Goal: Task Accomplishment & Management: Manage account settings

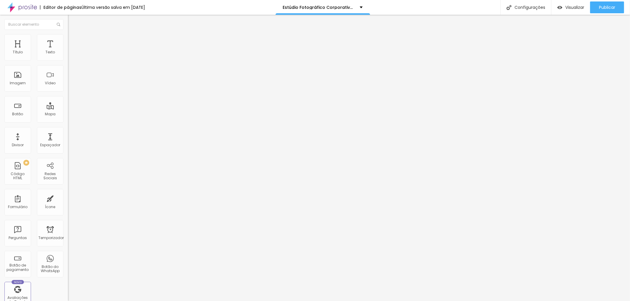
click at [68, 39] on li "Avançado" at bounding box center [102, 37] width 68 height 6
type input "11"
type input "13"
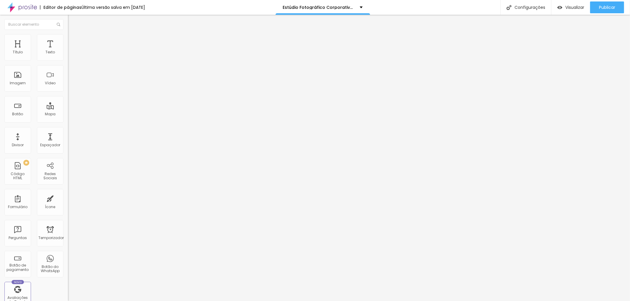
type input "14"
type input "15"
type input "19"
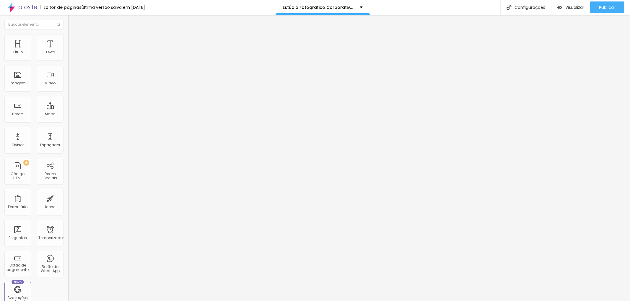
type input "19"
type input "23"
type input "25"
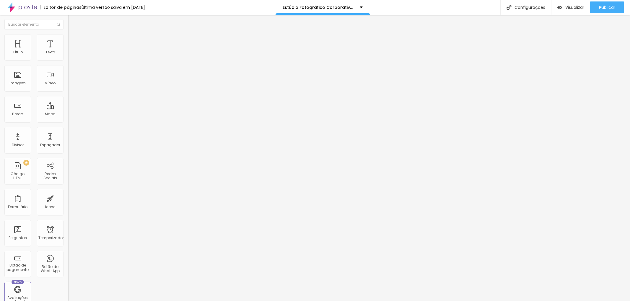
type input "23"
type input "22"
type input "17"
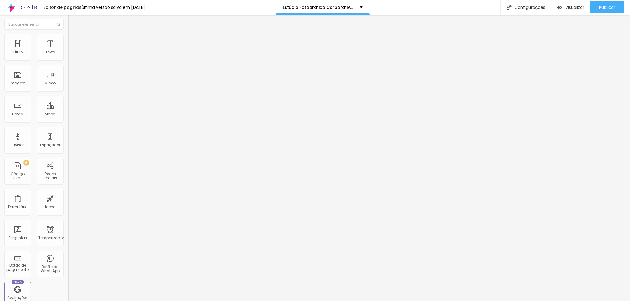
type input "17"
type input "15"
type input "14"
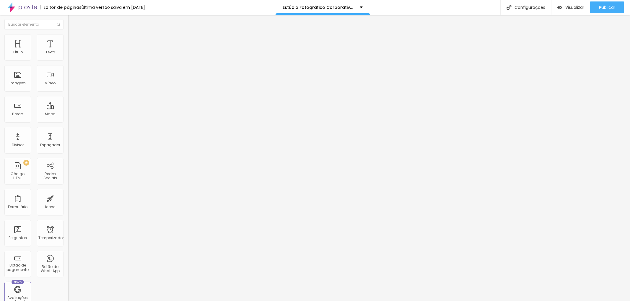
type input "13"
type input "12"
click at [68, 109] on input "range" at bounding box center [87, 111] width 38 height 5
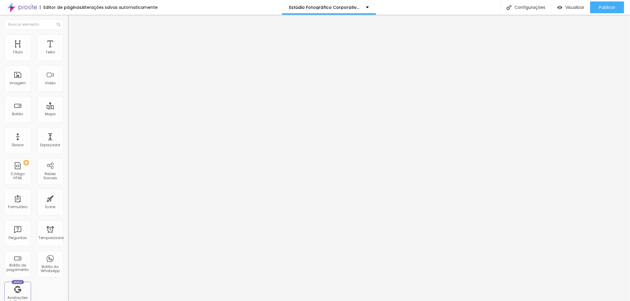
type input "11"
type input "9"
type input "8"
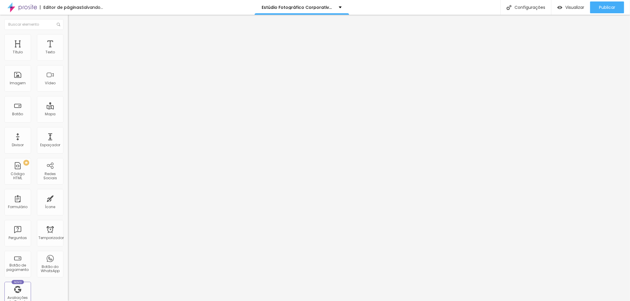
type input "8"
type input "7"
type input "8"
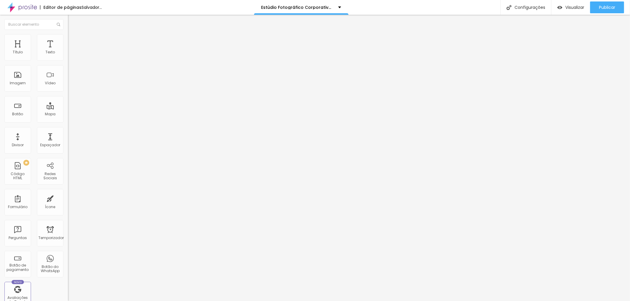
type input "9"
type input "10"
type input "12"
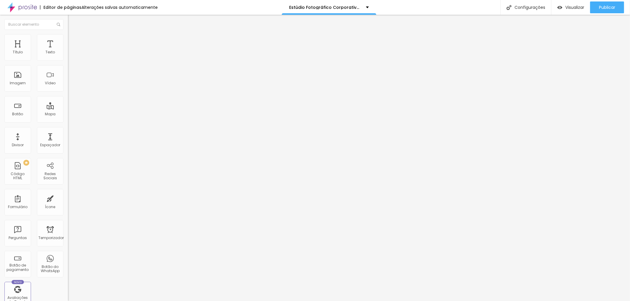
type input "12"
type input "13"
type input "12"
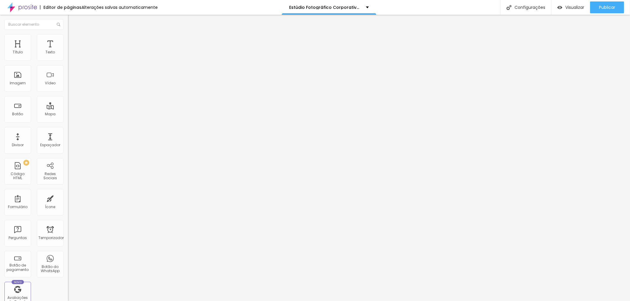
type input "10"
type input "11"
type input "13"
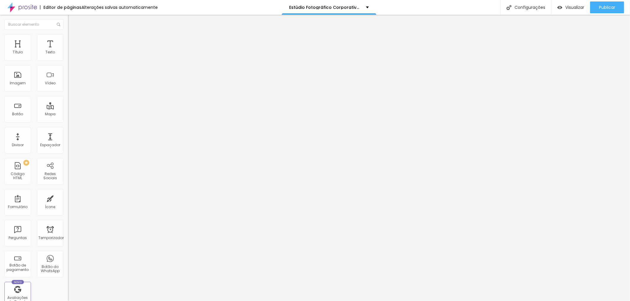
type input "13"
type input "16"
type input "15"
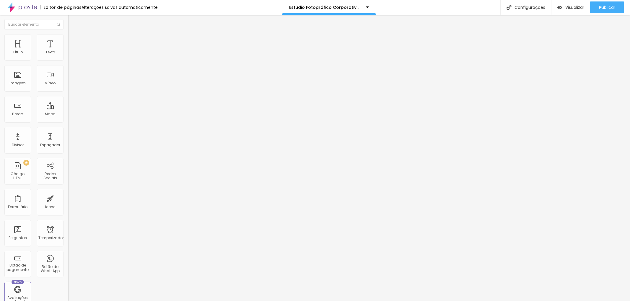
type input "13"
type input "11"
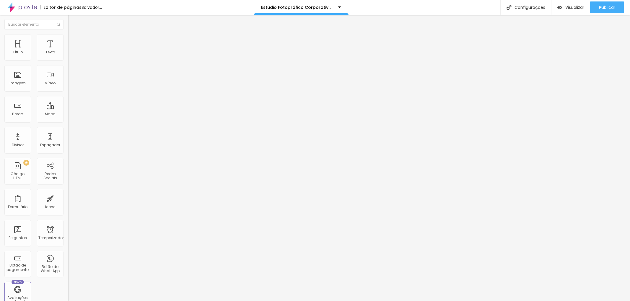
click at [68, 109] on input "range" at bounding box center [87, 111] width 38 height 5
click at [73, 35] on font "Estilo" at bounding box center [77, 32] width 9 height 5
type input "15"
type input "14"
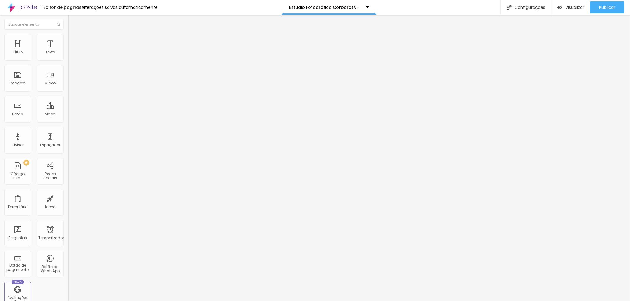
type input "14"
type input "15"
type input "16"
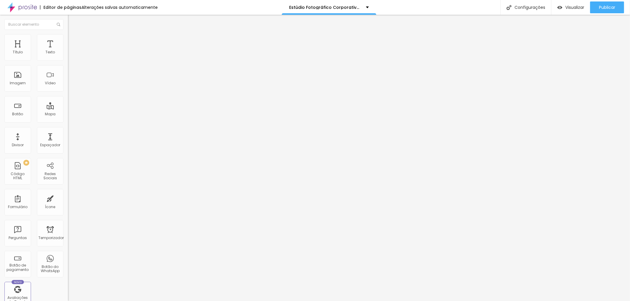
type input "17"
type input "18"
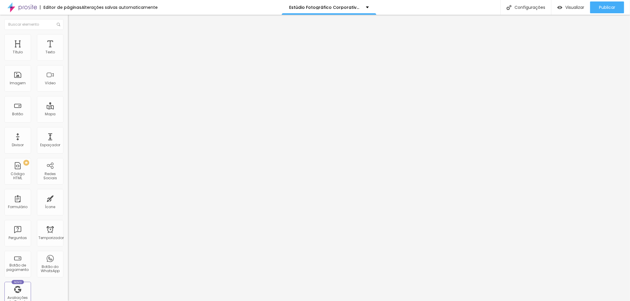
click at [68, 139] on input "range" at bounding box center [87, 141] width 38 height 5
type input "15"
type input "16"
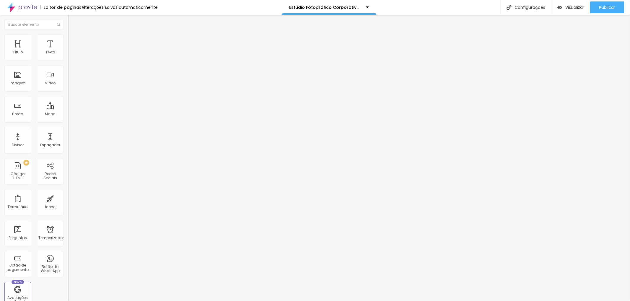
type input "17"
type input "18"
type input "19"
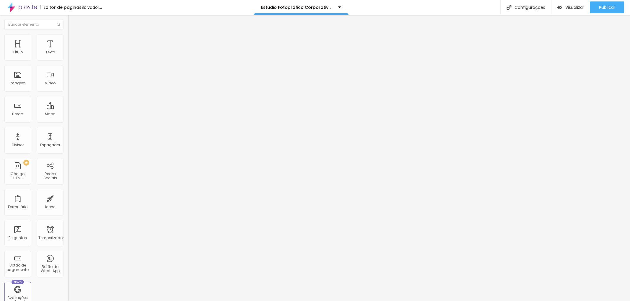
type input "19"
type input "18"
type input "17"
click at [68, 139] on input "range" at bounding box center [87, 141] width 38 height 5
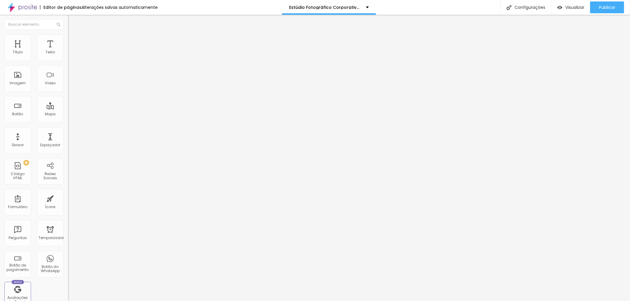
type input "17"
type input "16"
type input "15"
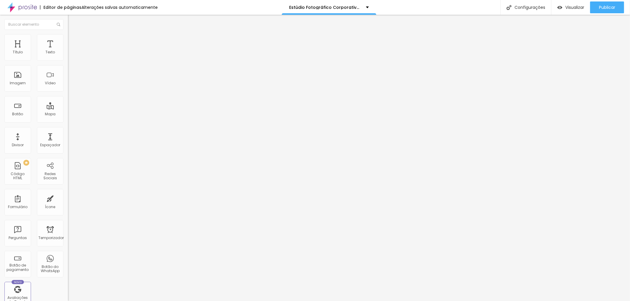
type input "15"
click at [68, 139] on input "range" at bounding box center [87, 141] width 38 height 5
type input "17"
type input "16"
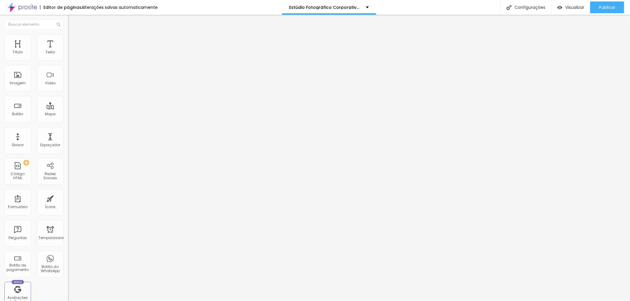
type input "16"
type input "15"
click at [68, 139] on input "range" at bounding box center [87, 141] width 38 height 5
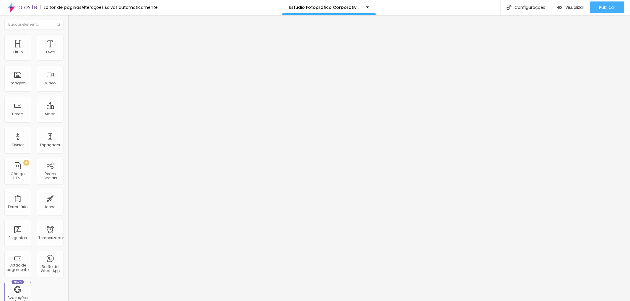
type input "15"
type input "16"
type input "18"
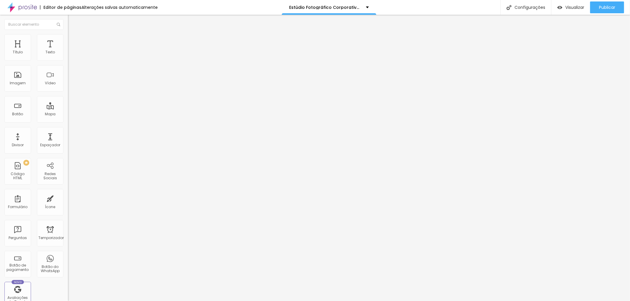
type input "18"
type input "19"
type input "18"
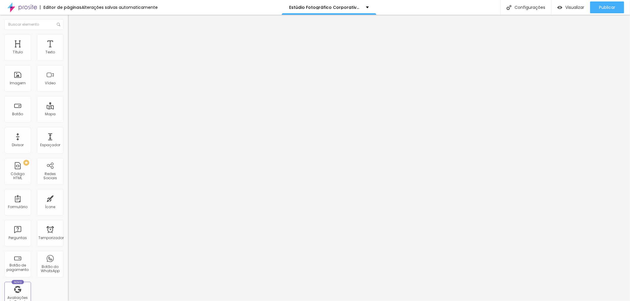
type input "16"
type input "15"
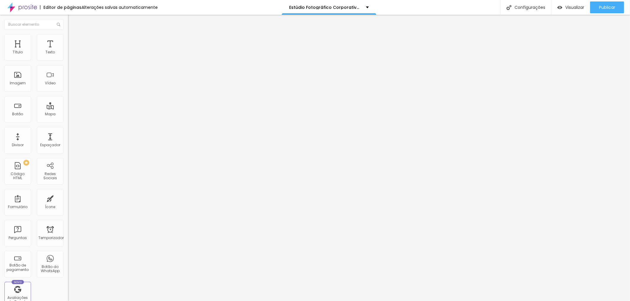
click at [68, 139] on input "range" at bounding box center [87, 141] width 38 height 5
click at [73, 41] on font "Avançado" at bounding box center [82, 38] width 19 height 5
click at [73, 35] on font "Estilo" at bounding box center [77, 32] width 9 height 5
click at [68, 201] on div "Editar nulo Estilo Avançado Tamanho Título 1 H1 Título 2 H2 Título 3 H3 Título …" at bounding box center [102, 158] width 68 height 287
click at [604, 4] on font "Publicar" at bounding box center [607, 7] width 16 height 6
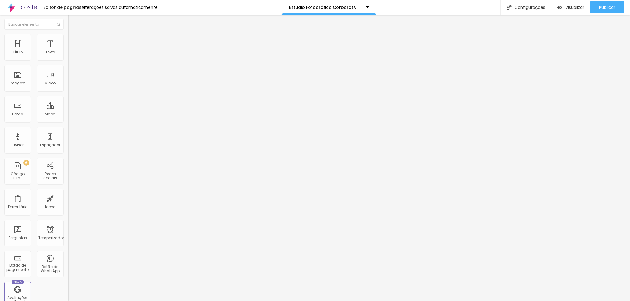
click at [68, 36] on img at bounding box center [70, 36] width 5 height 5
click at [68, 34] on li "Estilo" at bounding box center [102, 31] width 68 height 6
click at [68, 36] on img at bounding box center [70, 36] width 5 height 5
click at [103, 6] on font "Alterações salvas automaticamente" at bounding box center [119, 7] width 76 height 6
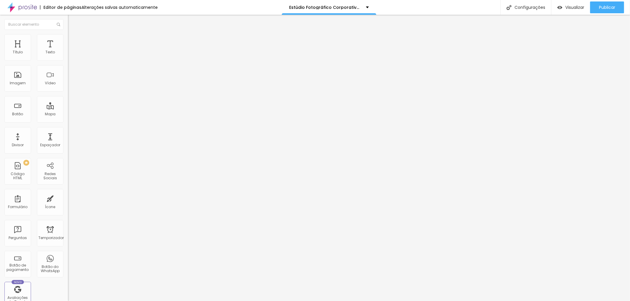
click at [123, 6] on font "Alterações salvas automaticamente" at bounding box center [119, 7] width 76 height 6
click at [409, 7] on div "Editor de páginas Última versão salva em 09/10/2025 Estúdio Fotográfico em São …" at bounding box center [315, 7] width 630 height 15
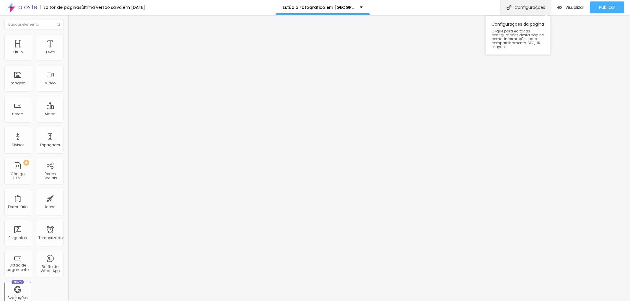
click at [536, 8] on font "Configurações" at bounding box center [529, 7] width 31 height 6
drag, startPoint x: 255, startPoint y: 125, endPoint x: 423, endPoint y: 127, distance: 168.0
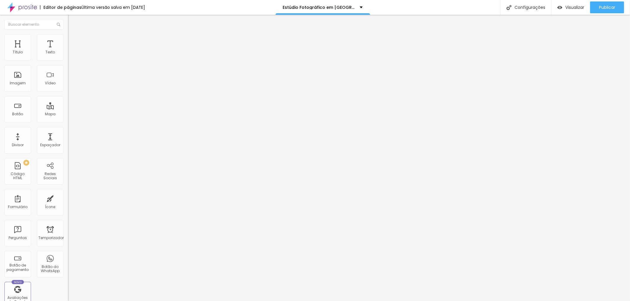
copy font "https://www.jottaphotopro.com.br/estudio-fotografico-de-retrato-corporativo-em-…"
click at [607, 5] on font "Publicar" at bounding box center [607, 7] width 16 height 6
click at [609, 5] on font "Publicar" at bounding box center [607, 7] width 16 height 6
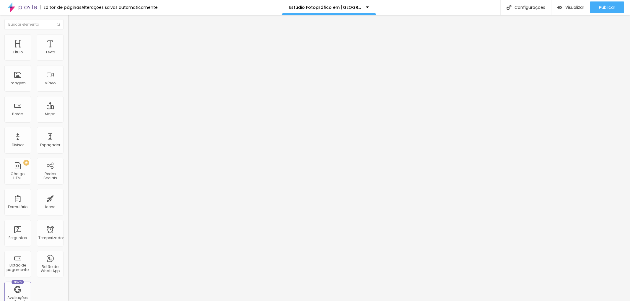
click at [73, 40] on font "Avançado" at bounding box center [82, 38] width 19 height 5
click at [73, 35] on font "Estilo" at bounding box center [77, 32] width 9 height 5
click at [70, 86] on icon "button" at bounding box center [72, 84] width 4 height 4
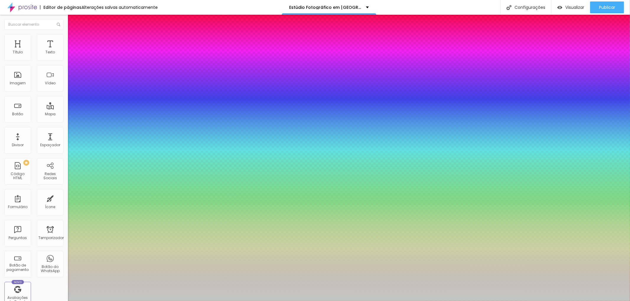
type input "1"
type input "0.5"
type input "1"
type input "0.7"
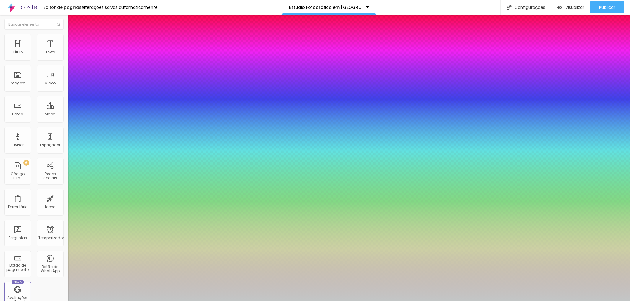
type input "0.7"
type input "1"
type input "0.8"
type input "1"
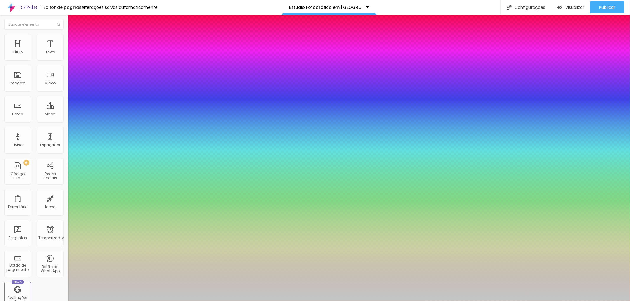
type input "0.9"
type input "1"
type input "1.2"
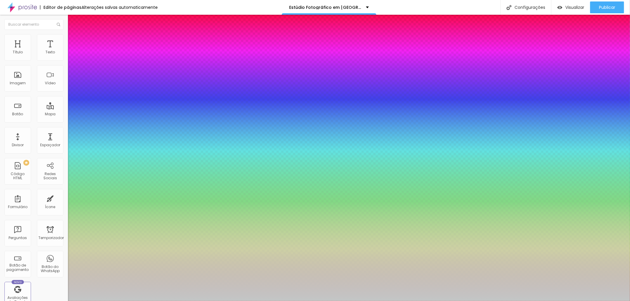
type input "1"
type input "1.3"
type input "1"
type input "1.4"
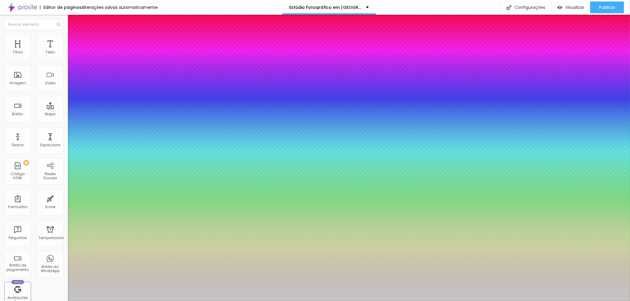
type input "1.4"
type input "1"
type input "1.5"
type input "1"
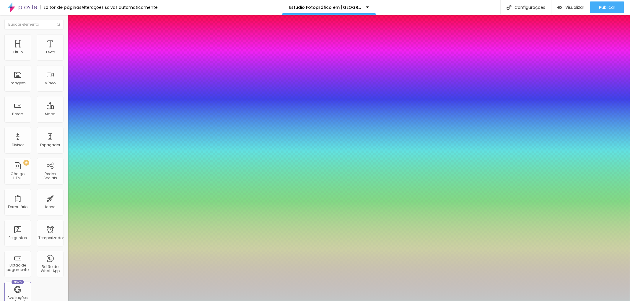
type input "1.6"
type input "1"
type input "1.7"
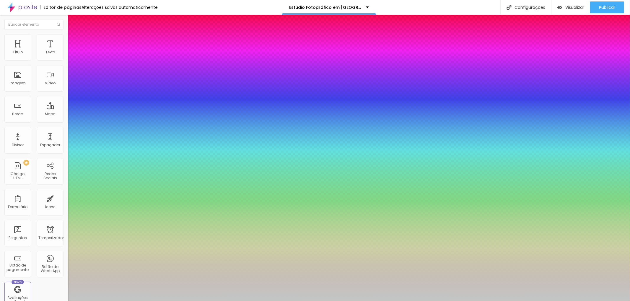
type input "1"
type input "1.6"
type input "1"
drag, startPoint x: 78, startPoint y: 181, endPoint x: 83, endPoint y: 181, distance: 5.6
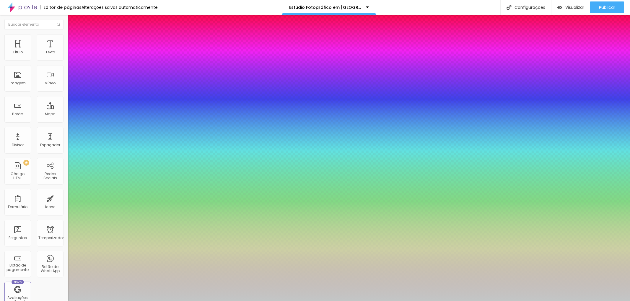
type input "1.6"
type input "3"
type input "4"
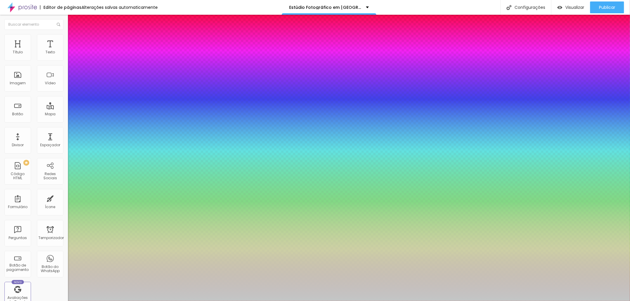
type input "4"
type input "5"
type input "6"
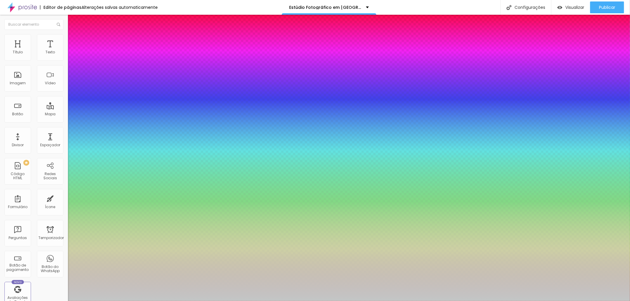
type input "6"
click at [317, 301] on div at bounding box center [315, 301] width 630 height 0
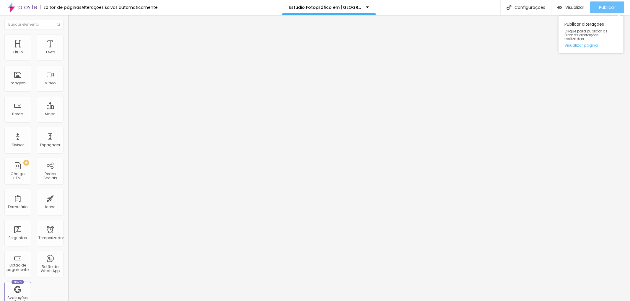
click at [606, 8] on font "Publicar" at bounding box center [607, 7] width 16 height 6
click at [68, 37] on img at bounding box center [70, 36] width 5 height 5
click at [68, 40] on li "Avançado" at bounding box center [102, 43] width 68 height 6
click at [72, 21] on img "button" at bounding box center [74, 21] width 5 height 5
click at [42, 48] on div "Texto" at bounding box center [50, 47] width 27 height 27
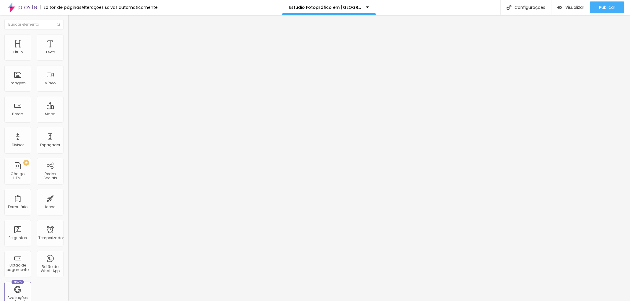
click at [68, 34] on li "Estilo" at bounding box center [102, 37] width 68 height 6
type input "35"
type input "40"
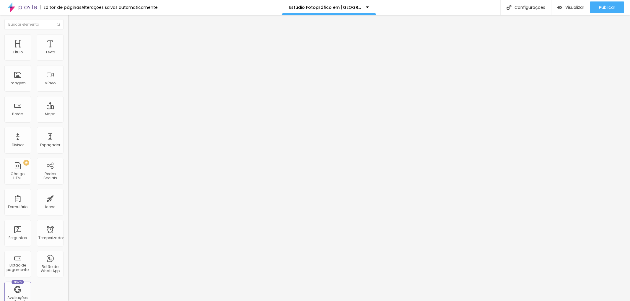
type input "45"
drag, startPoint x: 22, startPoint y: 63, endPoint x: 28, endPoint y: 65, distance: 5.8
type input "45"
click at [68, 61] on input "range" at bounding box center [87, 58] width 38 height 5
click at [602, 8] on font "Publicar" at bounding box center [607, 7] width 16 height 6
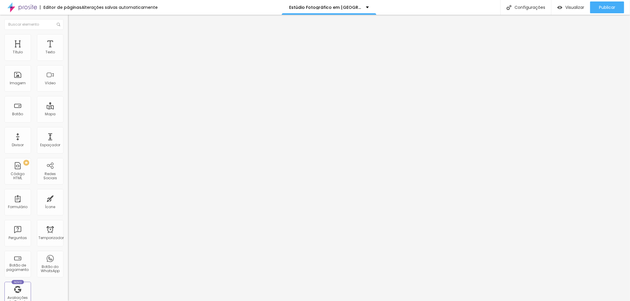
click at [68, 34] on li "Avançado" at bounding box center [102, 37] width 68 height 6
click at [68, 37] on img at bounding box center [70, 36] width 5 height 5
click at [605, 6] on font "Publicar" at bounding box center [607, 7] width 16 height 6
click at [604, 5] on font "Publicar" at bounding box center [607, 7] width 16 height 6
click at [610, 6] on font "Publicar" at bounding box center [607, 7] width 16 height 6
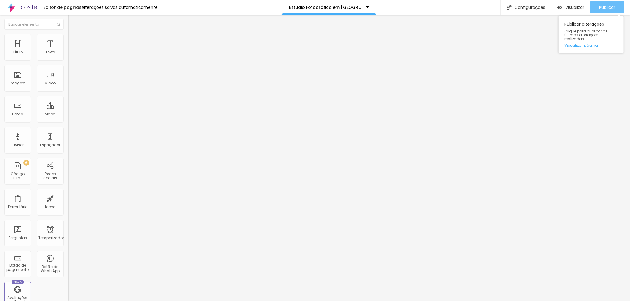
click at [608, 6] on font "Publicar" at bounding box center [607, 7] width 16 height 6
click at [68, 36] on img at bounding box center [70, 36] width 5 height 5
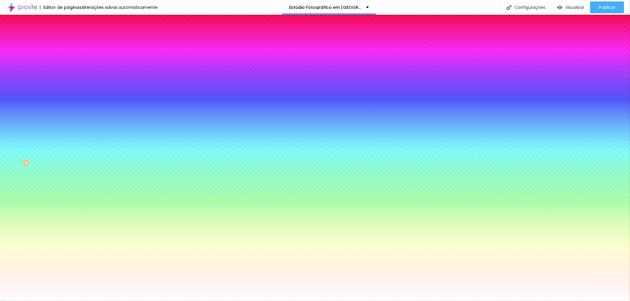
click at [68, 40] on img at bounding box center [70, 42] width 5 height 5
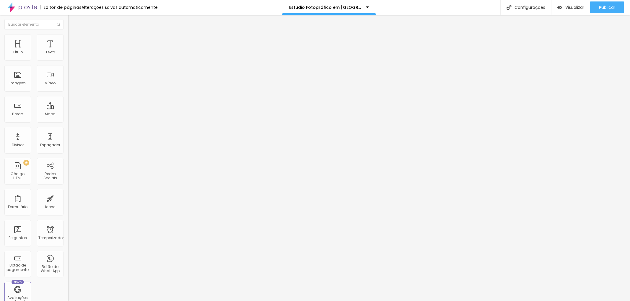
type input "6"
type input "7"
type input "8"
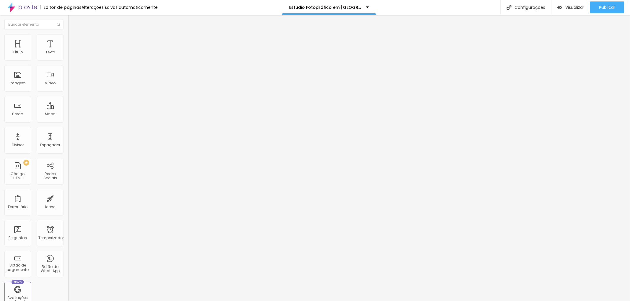
type input "8"
type input "3"
type input "0"
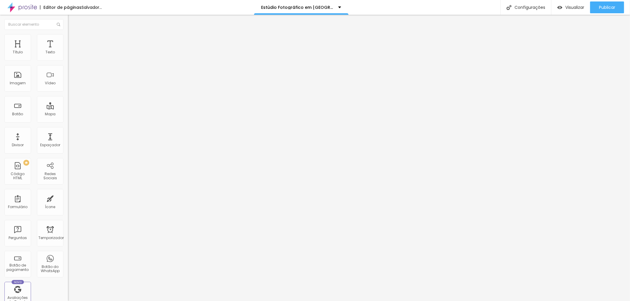
type input "3"
type input "8"
type input "13"
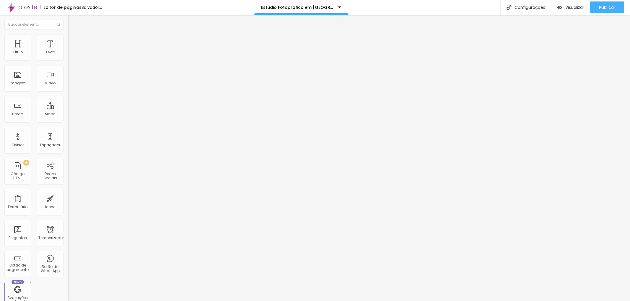
type input "13"
type input "18"
type input "19"
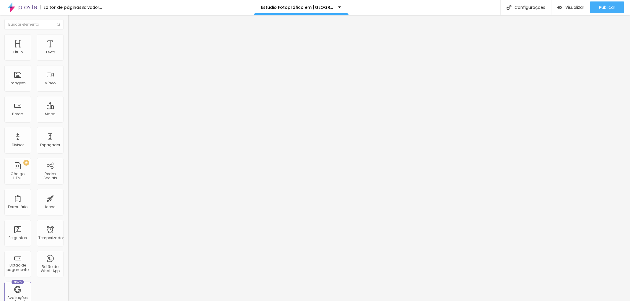
type input "20"
type input "22"
type input "25"
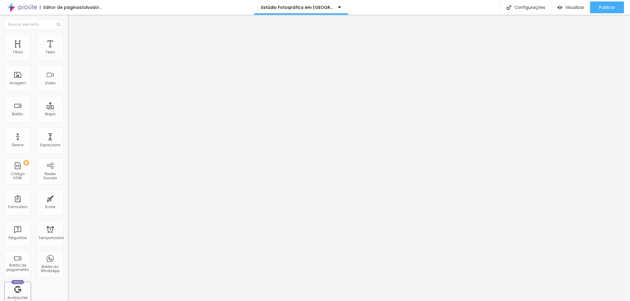
type input "25"
type input "30"
type input "32"
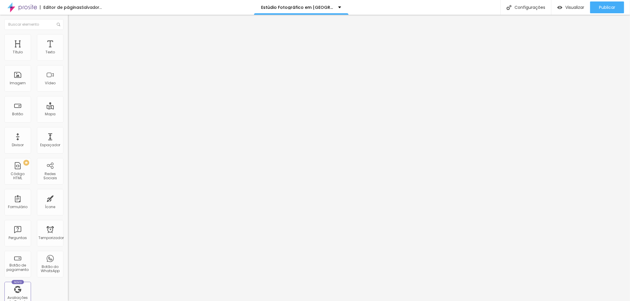
type input "33"
type input "34"
drag, startPoint x: 16, startPoint y: 58, endPoint x: 26, endPoint y: 61, distance: 10.7
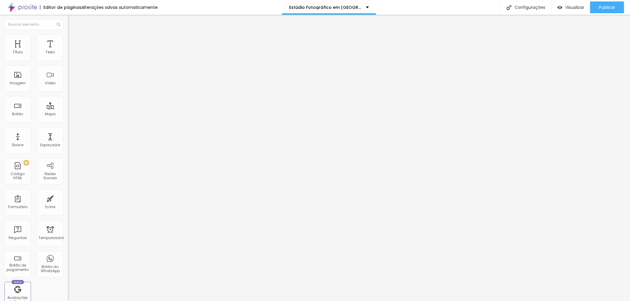
click at [68, 115] on input "range" at bounding box center [87, 117] width 38 height 5
type input "33"
type input "34"
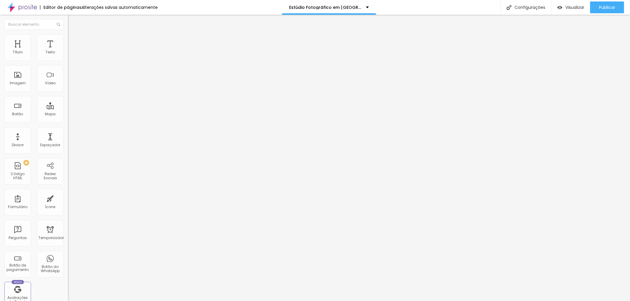
type input "38"
type input "41"
drag, startPoint x: 25, startPoint y: 58, endPoint x: 30, endPoint y: 61, distance: 6.2
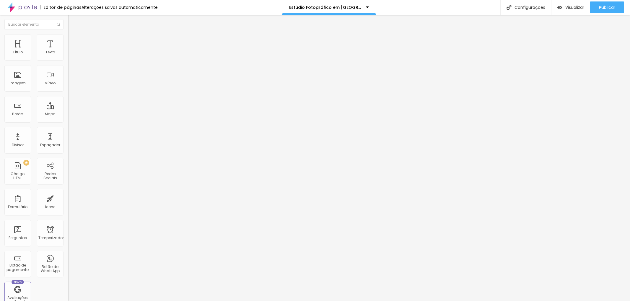
type input "39"
click at [68, 115] on input "range" at bounding box center [87, 117] width 38 height 5
type input "39"
click at [73, 40] on font "Estilo" at bounding box center [77, 38] width 9 height 5
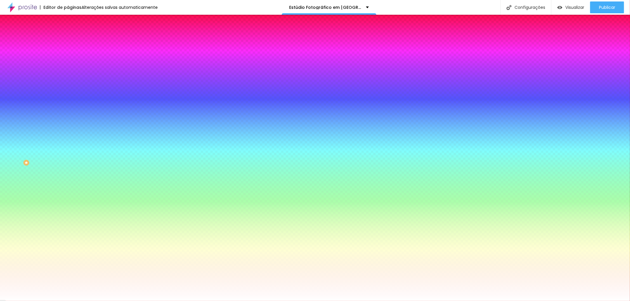
click at [68, 122] on button "button" at bounding box center [72, 119] width 8 height 6
click at [58, 301] on div at bounding box center [315, 301] width 630 height 0
click at [68, 106] on button "button" at bounding box center [72, 103] width 8 height 6
type input "90"
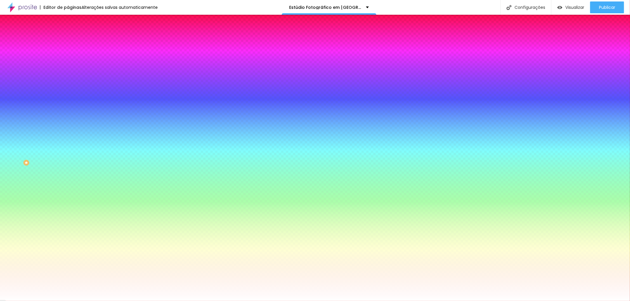
type input "100"
type input "105"
type input "115"
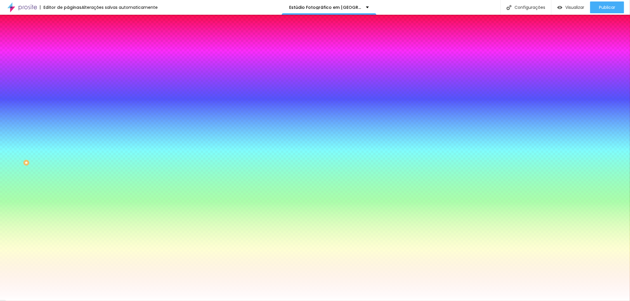
type input "115"
type input "120"
type input "130"
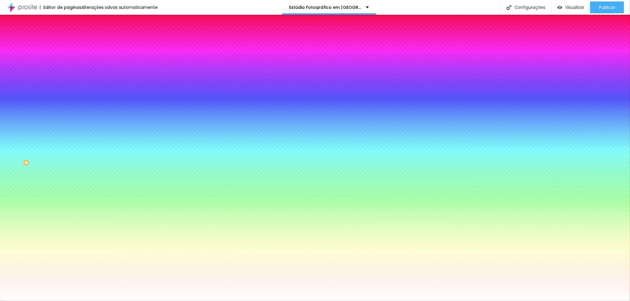
type input "125"
type input "80"
type input "70"
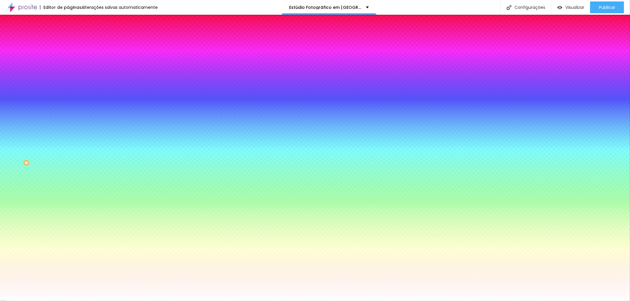
type input "70"
type input "65"
type input "60"
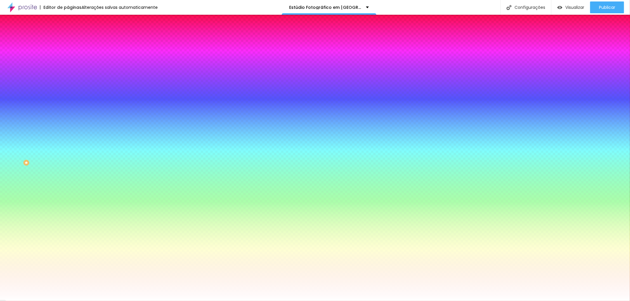
type input "55"
type input "50"
drag, startPoint x: 76, startPoint y: 211, endPoint x: 46, endPoint y: 213, distance: 29.6
type input "50"
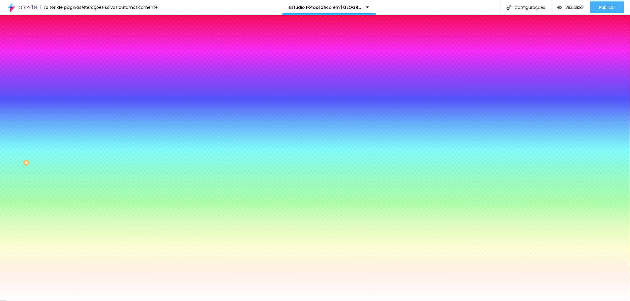
click at [124, 301] on div at bounding box center [315, 305] width 630 height 0
click at [57, 301] on div at bounding box center [315, 301] width 630 height 0
click at [68, 40] on img at bounding box center [70, 42] width 5 height 5
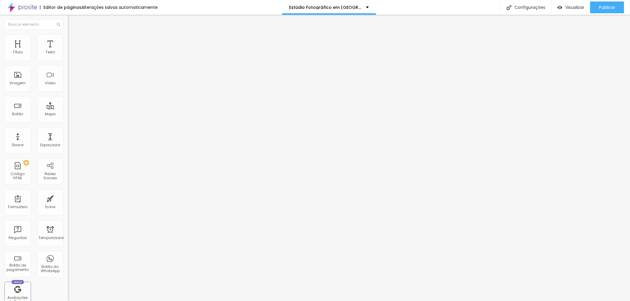
type input "23"
type input "64"
type input "75"
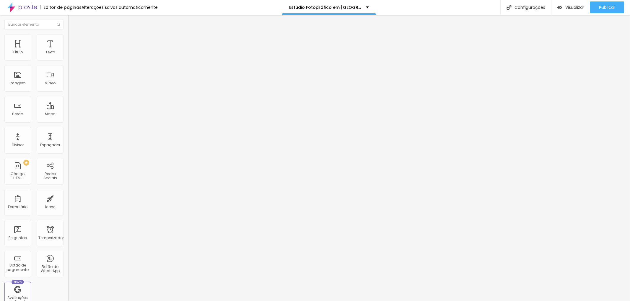
type input "75"
type input "69"
type input "58"
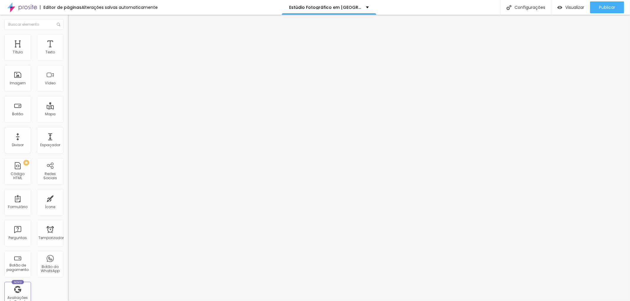
type input "46"
type input "40"
type input "34"
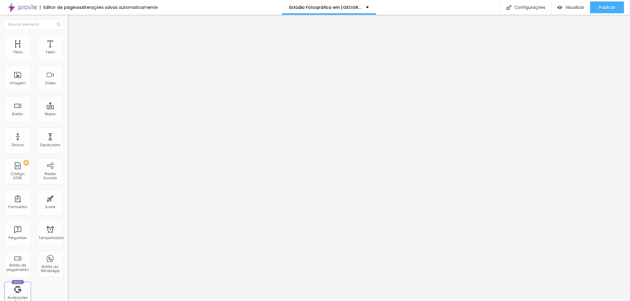
type input "34"
type input "28"
type input "5"
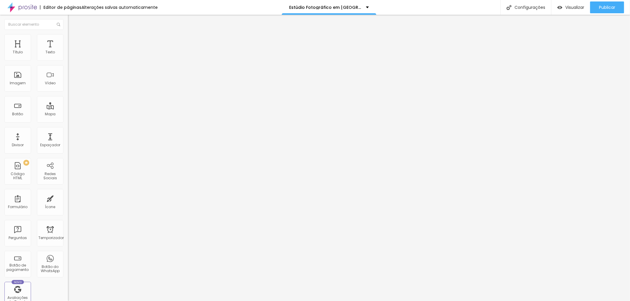
type input "0"
type input "23"
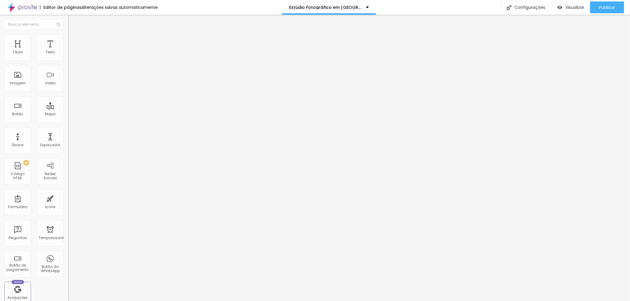
click at [68, 198] on input "range" at bounding box center [87, 200] width 38 height 5
click at [603, 7] on font "Publicar" at bounding box center [607, 7] width 16 height 6
type input "15"
type input "20"
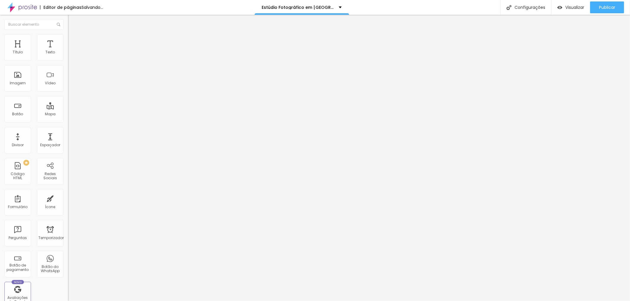
type input "20"
click at [68, 115] on input "range" at bounding box center [87, 117] width 38 height 5
click at [68, 36] on img at bounding box center [70, 36] width 5 height 5
click at [68, 40] on li "Avançado" at bounding box center [102, 43] width 68 height 6
click at [68, 37] on img at bounding box center [70, 36] width 5 height 5
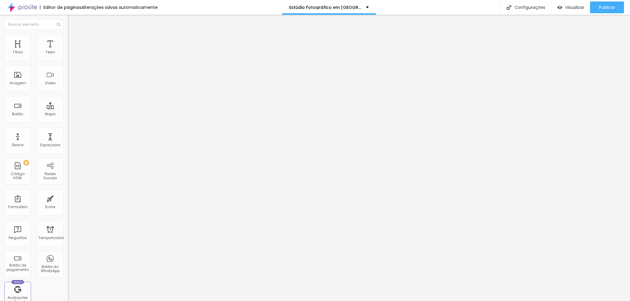
click at [68, 37] on img at bounding box center [70, 36] width 5 height 5
type input "85"
type input "80"
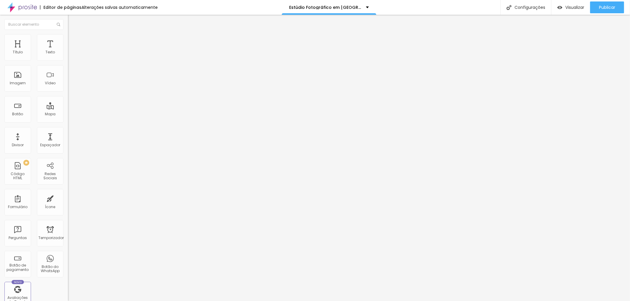
click at [68, 61] on input "range" at bounding box center [87, 58] width 38 height 5
drag, startPoint x: 48, startPoint y: 58, endPoint x: 34, endPoint y: 58, distance: 14.2
click at [68, 56] on div "Tamanho 80 px %" at bounding box center [102, 51] width 68 height 10
type input "9"
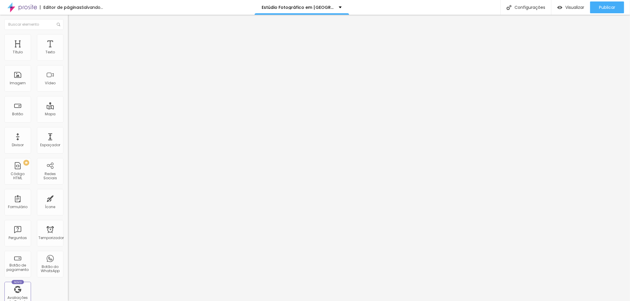
type input "10"
type input "90"
type input "9"
type input "10"
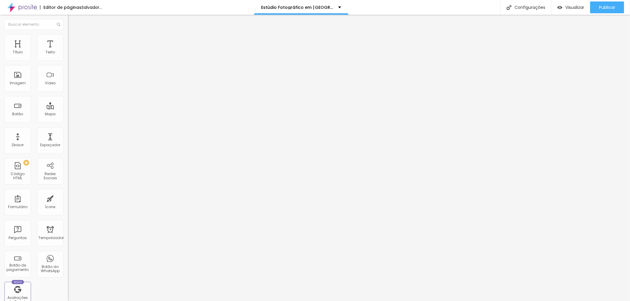
type input "55"
type input "8"
type input "10"
type input "85"
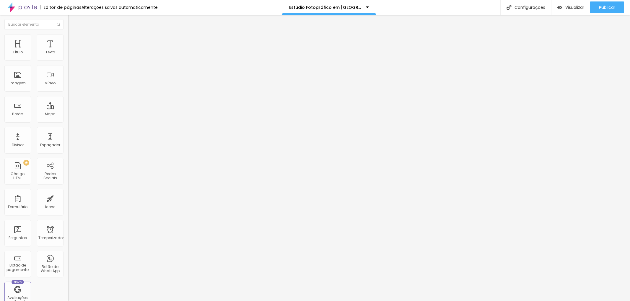
click at [68, 56] on input "85" at bounding box center [80, 53] width 25 height 6
type input "82"
type input "80"
type input "82"
type input "80"
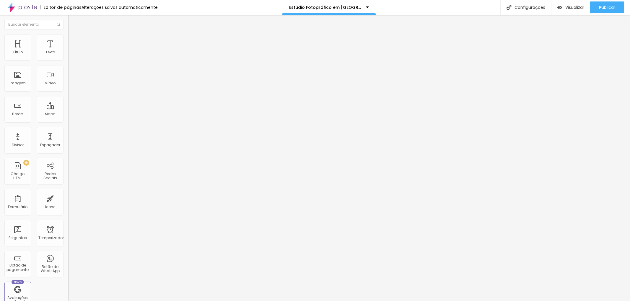
click at [68, 39] on li "Estilo" at bounding box center [102, 37] width 68 height 6
click at [68, 56] on input "82" at bounding box center [80, 53] width 25 height 6
type input "8"
type input "10"
type input "81"
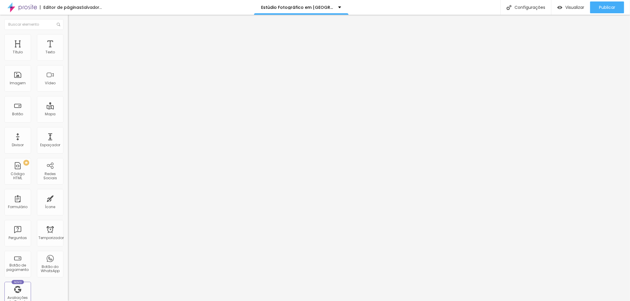
type input "80"
type input "81"
type input "80"
click at [68, 127] on div "Editar nulo Conteúdo Estilo Avançado Tamanho 81 px % 0 Borda arredondada Sombra…" at bounding box center [102, 158] width 68 height 287
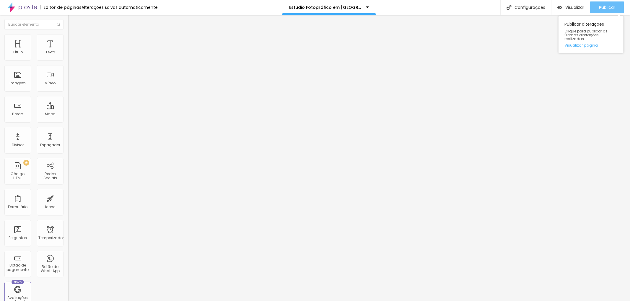
click at [609, 3] on div "Publicar" at bounding box center [607, 7] width 16 height 12
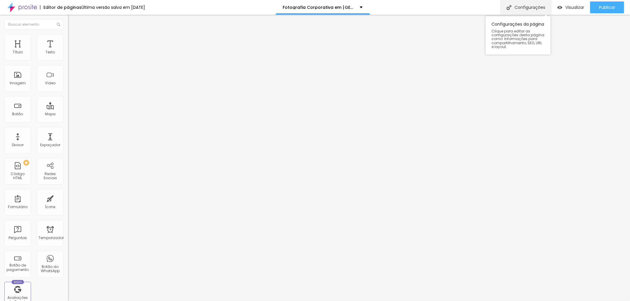
click at [525, 6] on font "Configurações" at bounding box center [529, 7] width 31 height 6
drag, startPoint x: 381, startPoint y: 125, endPoint x: 255, endPoint y: 123, distance: 125.8
copy form "[URL][DOMAIN_NAME]"
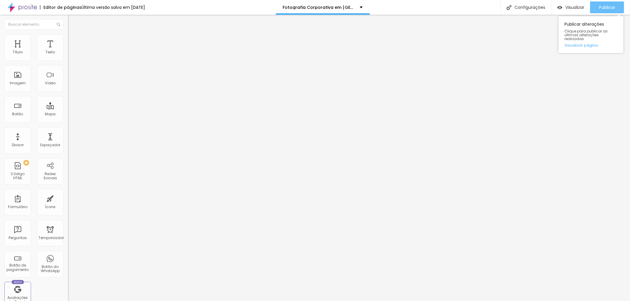
click at [603, 7] on font "Publicar" at bounding box center [607, 7] width 16 height 6
click at [603, 8] on font "Publicar" at bounding box center [607, 7] width 16 height 6
click at [24, 27] on input "text" at bounding box center [33, 24] width 59 height 11
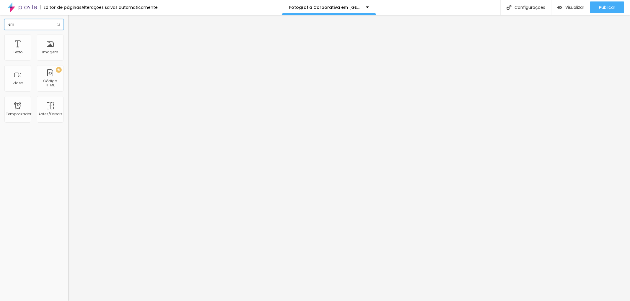
type input "e"
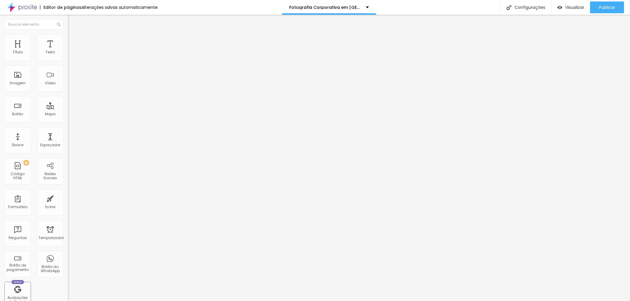
click at [71, 51] on font "Trocar imagem" at bounding box center [85, 48] width 29 height 5
click at [68, 39] on li "Estilo" at bounding box center [102, 37] width 68 height 6
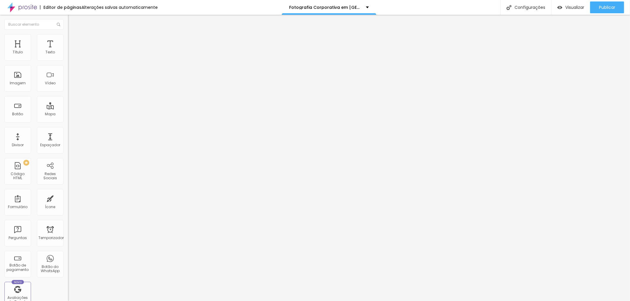
type input "208"
type input "217"
type input "242"
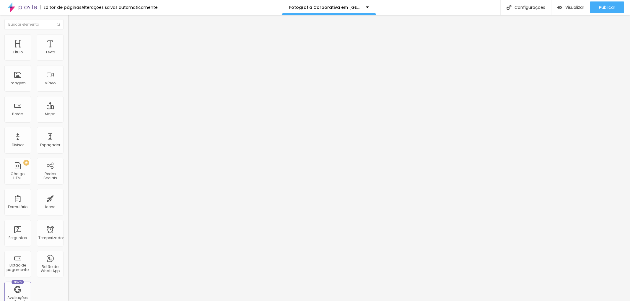
type input "242"
type input "246"
type input "242"
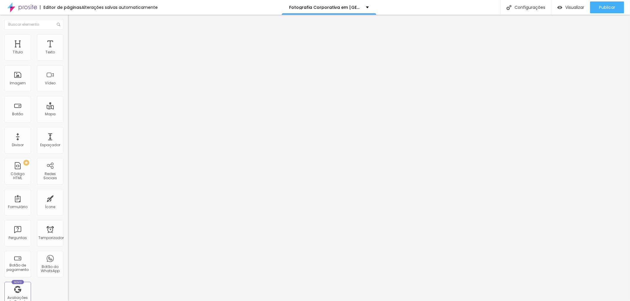
type input "238"
type input "250"
type input "246"
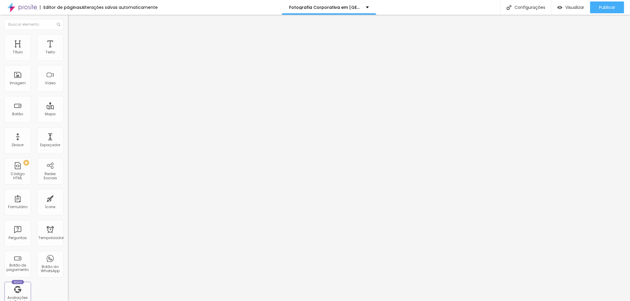
type input "246"
type input "242"
drag, startPoint x: 14, startPoint y: 81, endPoint x: 18, endPoint y: 84, distance: 4.4
type input "242"
click at [68, 76] on input "range" at bounding box center [87, 73] width 38 height 5
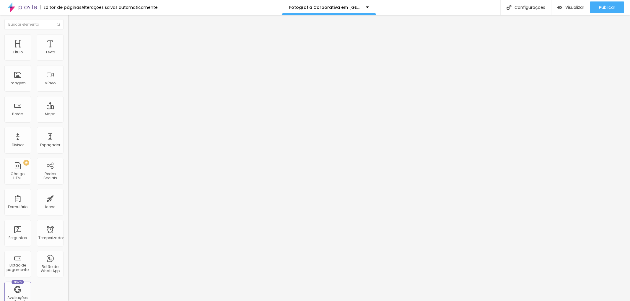
click at [73, 40] on font "Estilo" at bounding box center [77, 38] width 9 height 5
click at [68, 40] on li "Avançado" at bounding box center [102, 43] width 68 height 6
type input "2"
type input "6"
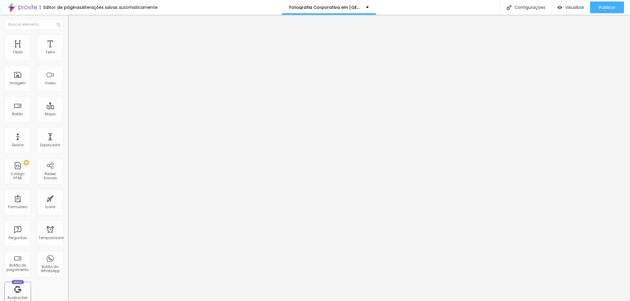
type input "6"
type input "4"
type input "2"
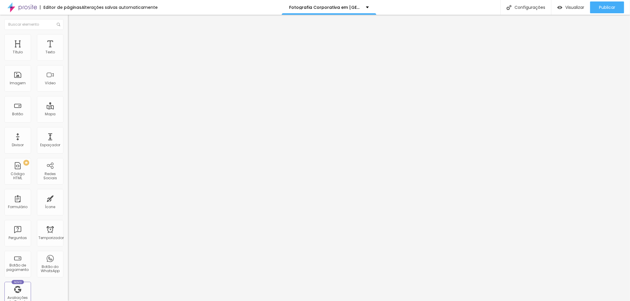
type input "0"
drag, startPoint x: 13, startPoint y: 58, endPoint x: 9, endPoint y: 53, distance: 6.6
click at [68, 115] on input "range" at bounding box center [87, 117] width 38 height 5
type input "14"
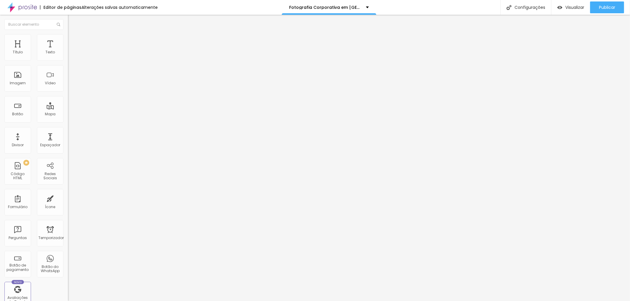
type input "14"
type input "17"
type input "20"
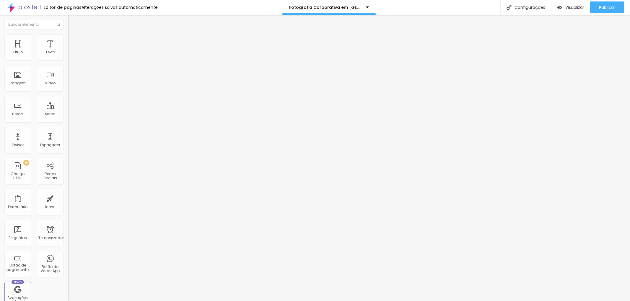
type input "23"
type input "24"
type input "21"
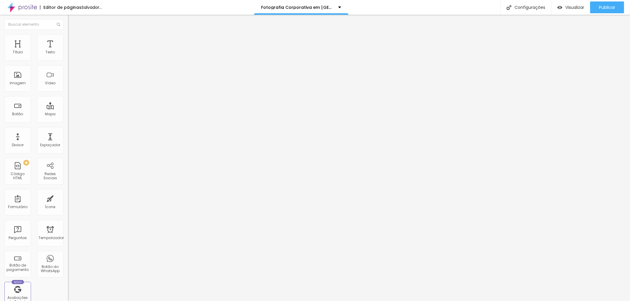
type input "21"
type input "9"
type input "8"
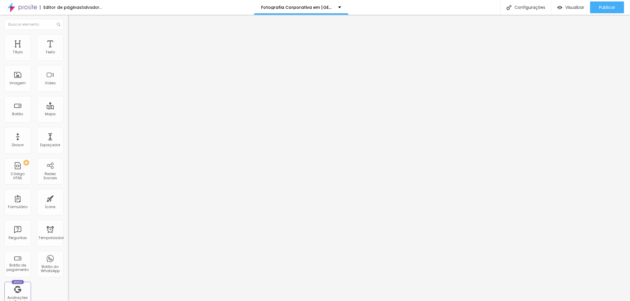
type input "5"
type input "4"
type input "3"
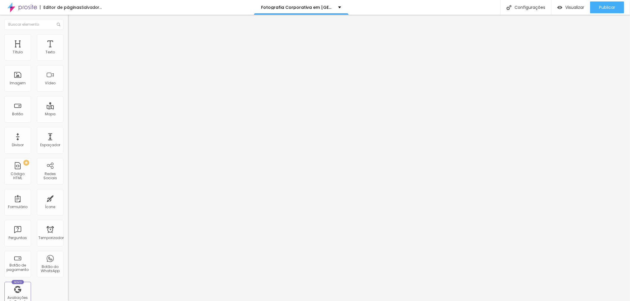
type input "3"
type input "1"
drag, startPoint x: 18, startPoint y: 70, endPoint x: 14, endPoint y: 67, distance: 4.7
type input "1"
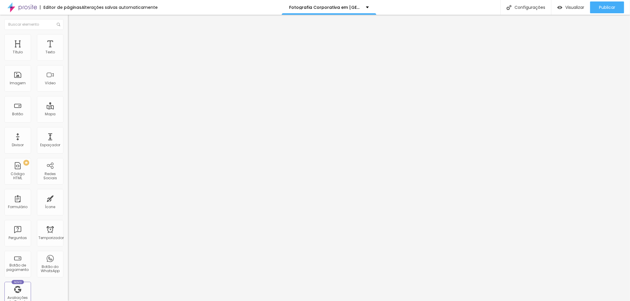
click at [68, 198] on input "range" at bounding box center [87, 200] width 38 height 5
type input "14"
type input "15"
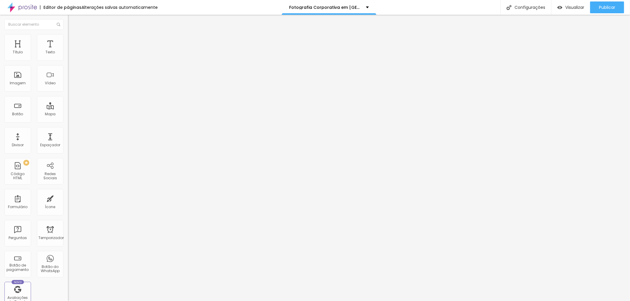
click at [68, 149] on input "range" at bounding box center [87, 151] width 38 height 5
click at [73, 41] on font "Estilo" at bounding box center [77, 38] width 9 height 5
type input "95"
type input "90"
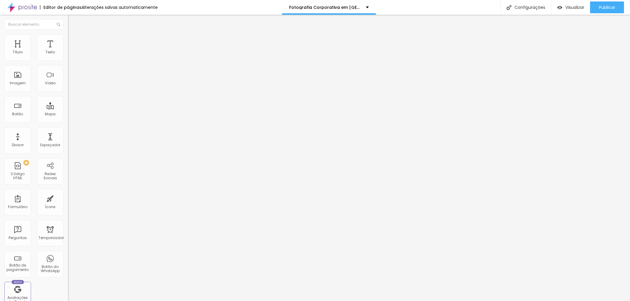
drag, startPoint x: 63, startPoint y: 63, endPoint x: 55, endPoint y: 63, distance: 7.7
type input "90"
click at [68, 61] on input "range" at bounding box center [87, 58] width 38 height 5
click at [73, 41] on font "Estilo" at bounding box center [77, 38] width 9 height 5
click at [68, 40] on img at bounding box center [70, 42] width 5 height 5
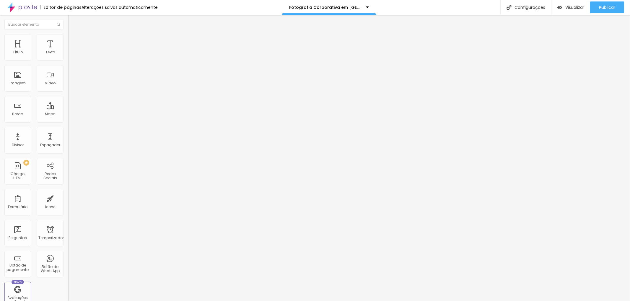
click at [68, 243] on div "Editar nulo Conteúdo Estilo Avançado 10 Espaço de cima 10 Espaço de baixo Local…" at bounding box center [102, 158] width 68 height 287
click at [73, 41] on font "Avançado" at bounding box center [82, 38] width 19 height 5
click at [73, 35] on font "Estilo" at bounding box center [77, 32] width 9 height 5
click at [68, 38] on li "Avançado" at bounding box center [102, 37] width 68 height 6
click at [68, 19] on button "Editar nulo" at bounding box center [102, 22] width 68 height 14
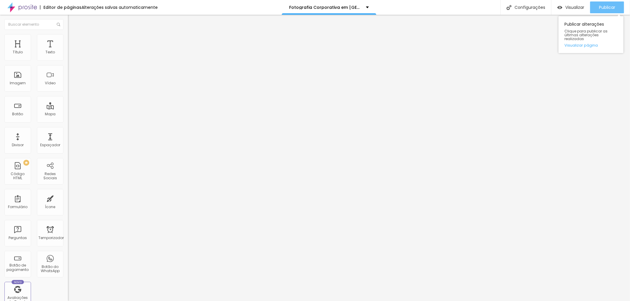
click at [609, 8] on font "Publicar" at bounding box center [607, 7] width 16 height 6
paste input "https://www.jottaphotopro.com.br/portfolio/fotografia-corporativa-lifestyle/104…"
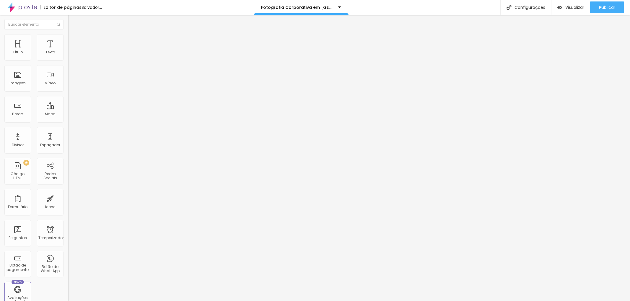
type input "https://www.jottaphotopro.com.br/portfolio/fotografia-corporativa-lifestyle/104…"
click at [68, 214] on div "Editar nulo Conteúdo Estilo Avançado Trocar imagem Descrição da imagem (Alt) Re…" at bounding box center [102, 158] width 68 height 287
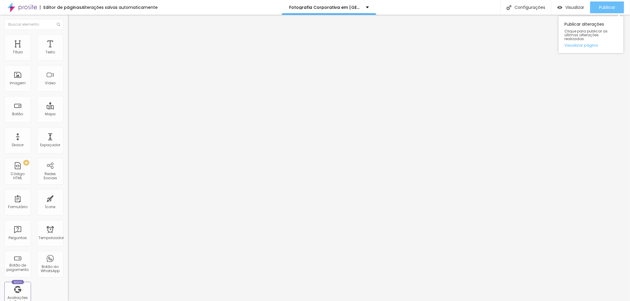
click at [606, 6] on font "Publicar" at bounding box center [607, 7] width 16 height 6
type input "Informações por email"
click at [68, 177] on div "Editar nulo Conteúdo Estilo Avançado Texto Informações por email Alinhamento Ta…" at bounding box center [102, 158] width 68 height 287
click at [611, 6] on font "Publicar" at bounding box center [607, 7] width 16 height 6
click at [602, 5] on font "Publicar" at bounding box center [607, 7] width 16 height 6
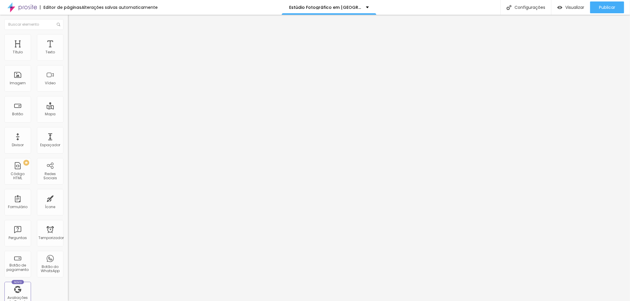
drag, startPoint x: 54, startPoint y: 68, endPoint x: 0, endPoint y: 68, distance: 54.0
click at [68, 68] on div "Texto Agende agora por email Alinhamento Tamanho Normal Pequeno Normal Grande L…" at bounding box center [102, 89] width 68 height 86
type input "Informações por email"
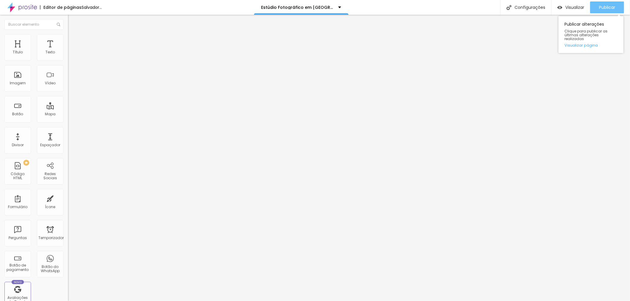
click at [604, 4] on font "Publicar" at bounding box center [607, 7] width 16 height 6
click at [612, 9] on font "Publicar" at bounding box center [607, 7] width 16 height 6
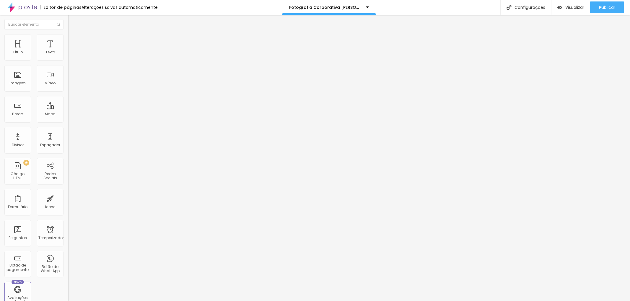
click at [73, 41] on font "Estilo" at bounding box center [77, 38] width 9 height 5
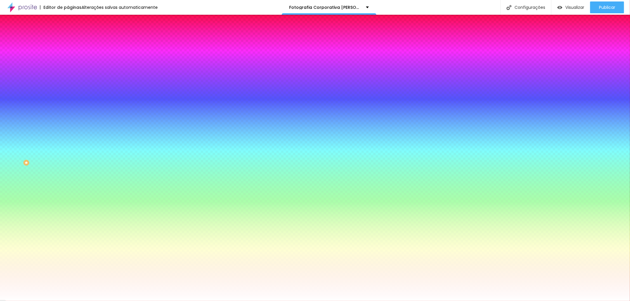
click at [68, 73] on button "button" at bounding box center [72, 75] width 8 height 6
click at [54, 301] on div at bounding box center [315, 301] width 630 height 0
click at [73, 43] on font "Avançado" at bounding box center [82, 44] width 19 height 5
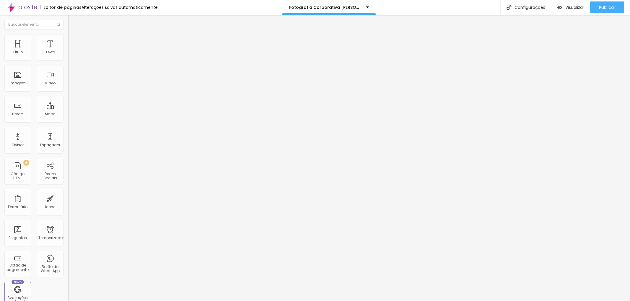
type input "4"
type input "2"
type input "10"
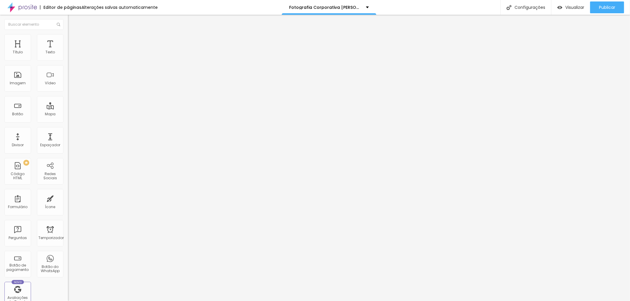
type input "10"
type input "19"
type input "20"
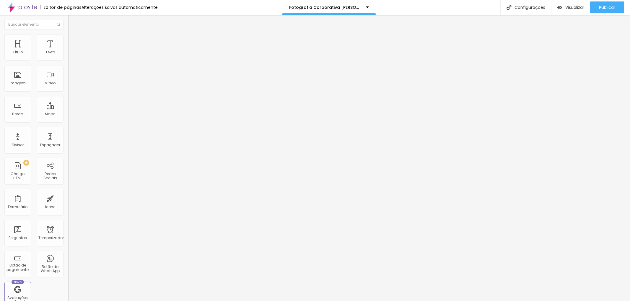
type input "27"
type input "34"
type input "36"
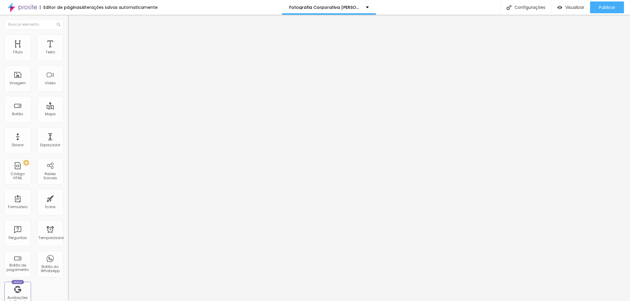
type input "36"
type input "37"
type input "38"
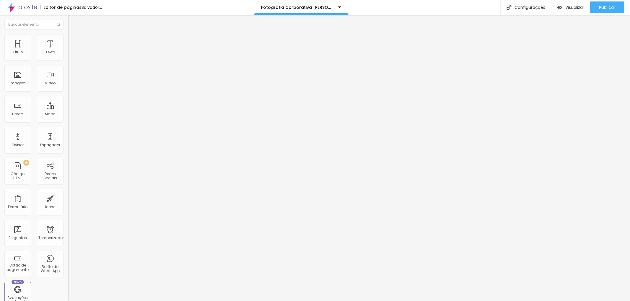
type input "42"
type input "43"
drag, startPoint x: 17, startPoint y: 58, endPoint x: 28, endPoint y: 63, distance: 12.7
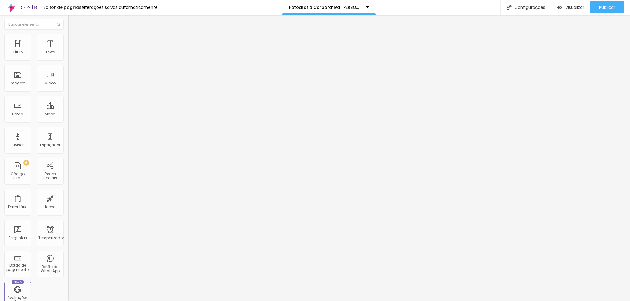
type input "41"
click at [68, 115] on input "range" at bounding box center [87, 117] width 38 height 5
type input "41"
click at [609, 7] on font "Publicar" at bounding box center [607, 7] width 16 height 6
